Goal: Find specific page/section: Find specific page/section

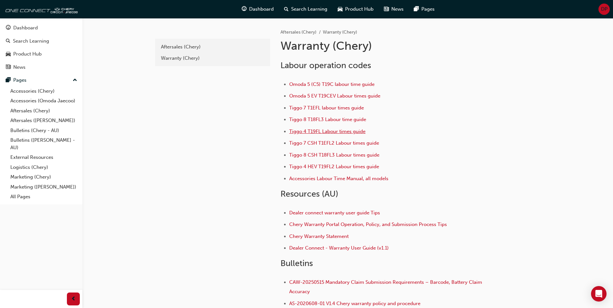
click at [313, 131] on span "Tiggo 4 T19FL Labour times guide" at bounding box center [327, 132] width 76 height 6
click at [325, 132] on span "Tiggo 4 T19FL Labour times guide" at bounding box center [327, 132] width 76 height 6
